Goal: Information Seeking & Learning: Learn about a topic

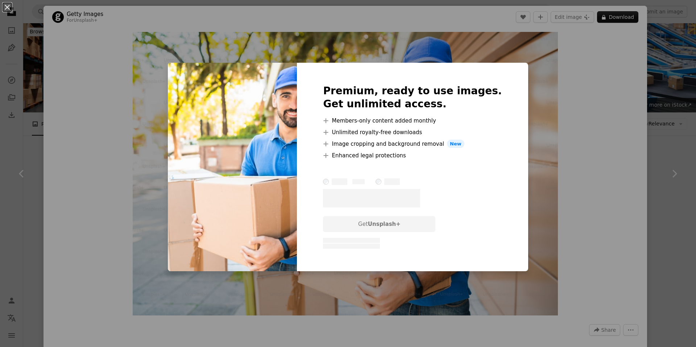
scroll to position [761, 0]
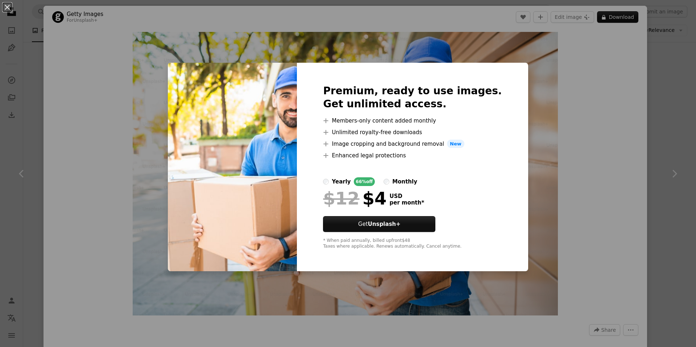
click at [567, 137] on div "An X shape Premium, ready to use images. Get unlimited access. A plus sign Memb…" at bounding box center [348, 173] width 696 height 347
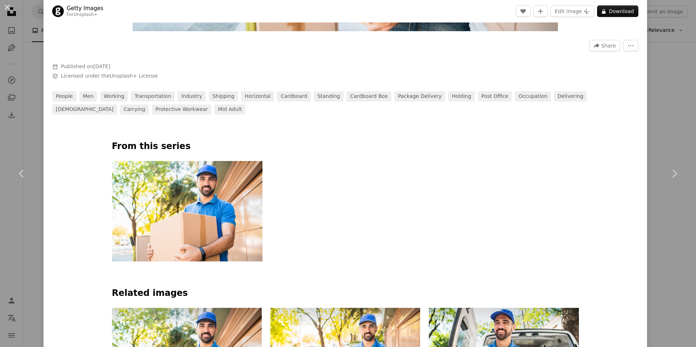
scroll to position [362, 0]
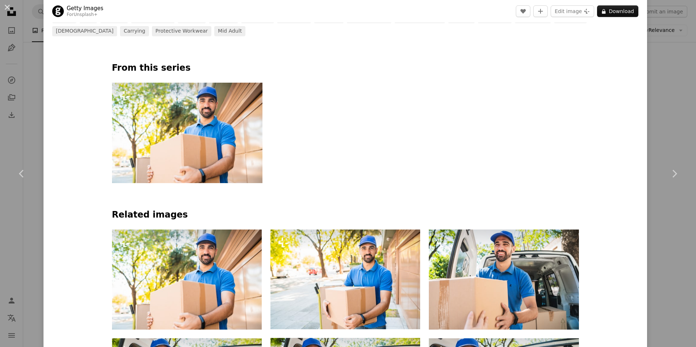
click at [226, 131] on img at bounding box center [187, 133] width 150 height 100
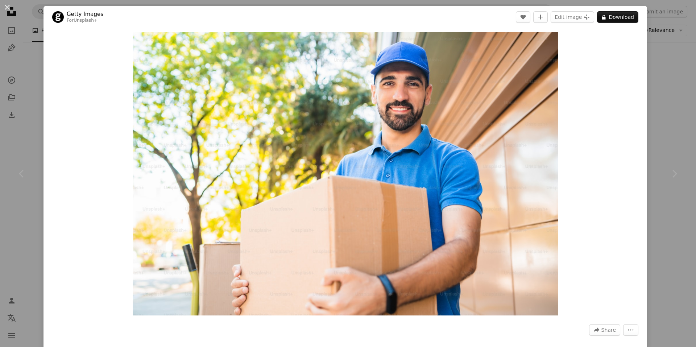
click at [637, 107] on div "Zoom in" at bounding box center [344, 173] width 603 height 291
click at [667, 125] on div "An X shape Chevron left Chevron right Getty Images For Unsplash+ A heart A plus…" at bounding box center [348, 173] width 696 height 347
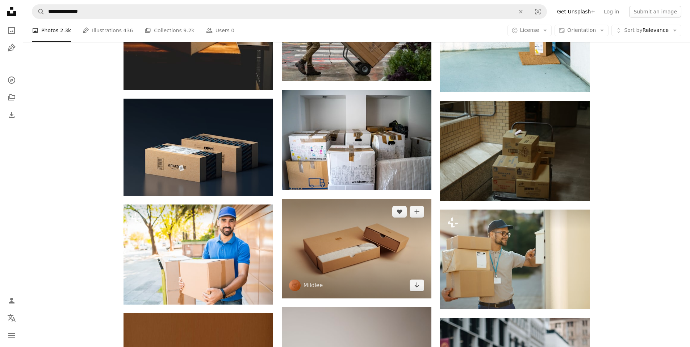
click at [370, 199] on img at bounding box center [357, 249] width 150 height 100
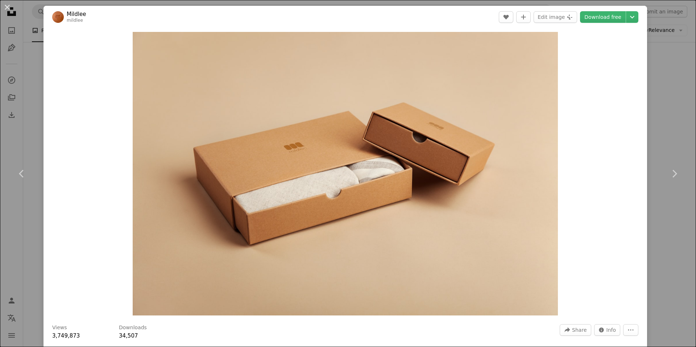
click at [656, 94] on div "An X shape Chevron left Chevron right Mildlee mildlee A heart A plus sign Edit …" at bounding box center [348, 173] width 696 height 347
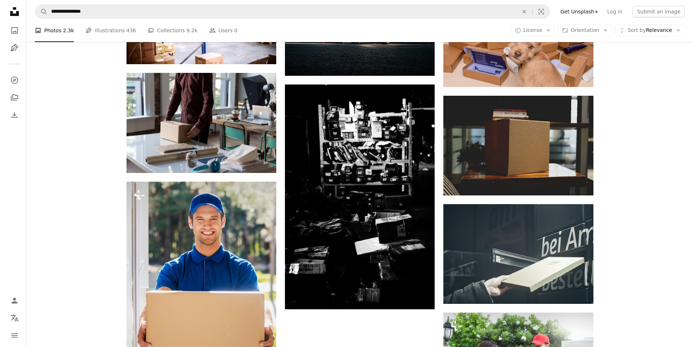
scroll to position [1631, 0]
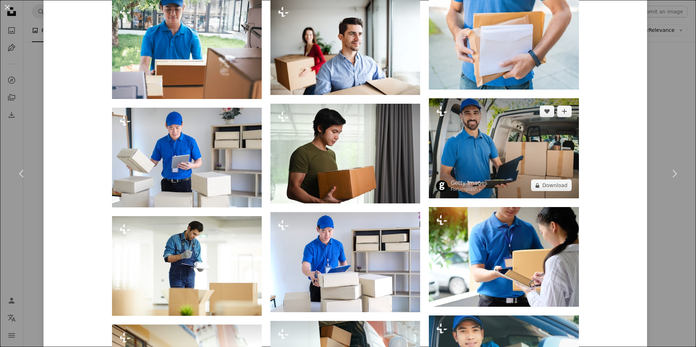
scroll to position [942, 0]
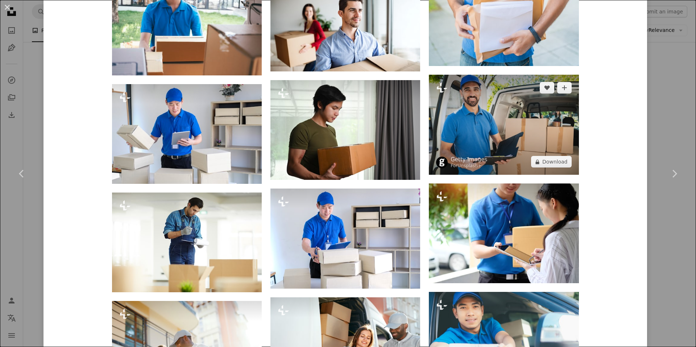
click at [502, 122] on img at bounding box center [504, 125] width 150 height 100
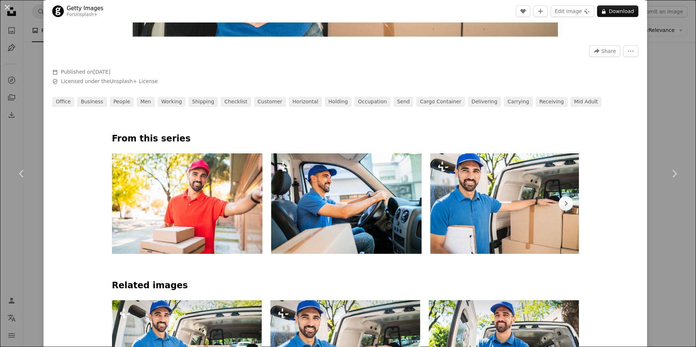
scroll to position [362, 0]
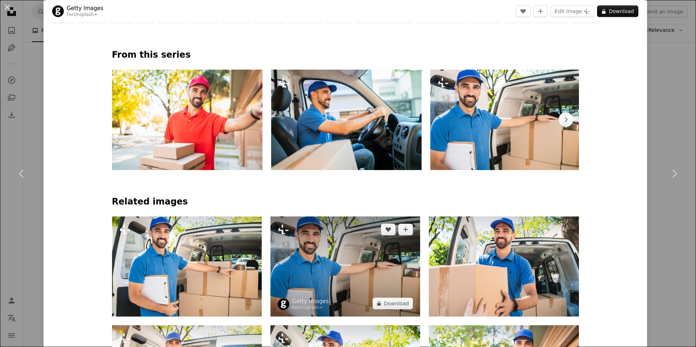
click at [362, 253] on img at bounding box center [345, 266] width 150 height 100
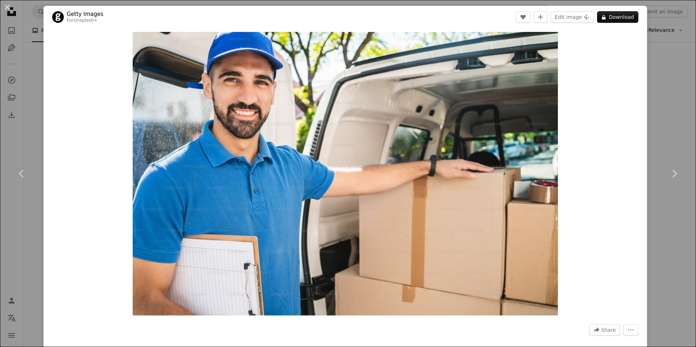
click at [658, 121] on div "An X shape Chevron left Chevron right Getty Images For Unsplash+ A heart A plus…" at bounding box center [348, 173] width 696 height 347
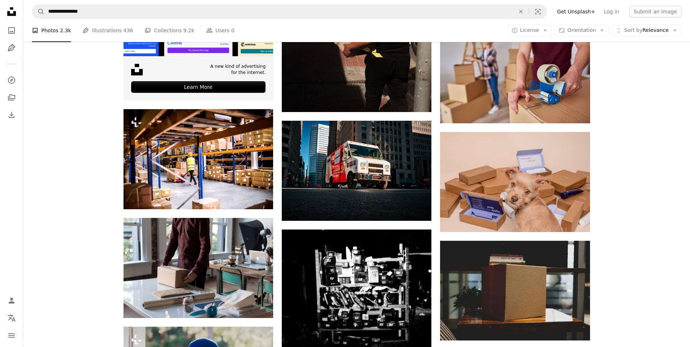
scroll to position [1885, 0]
